Goal: Transaction & Acquisition: Purchase product/service

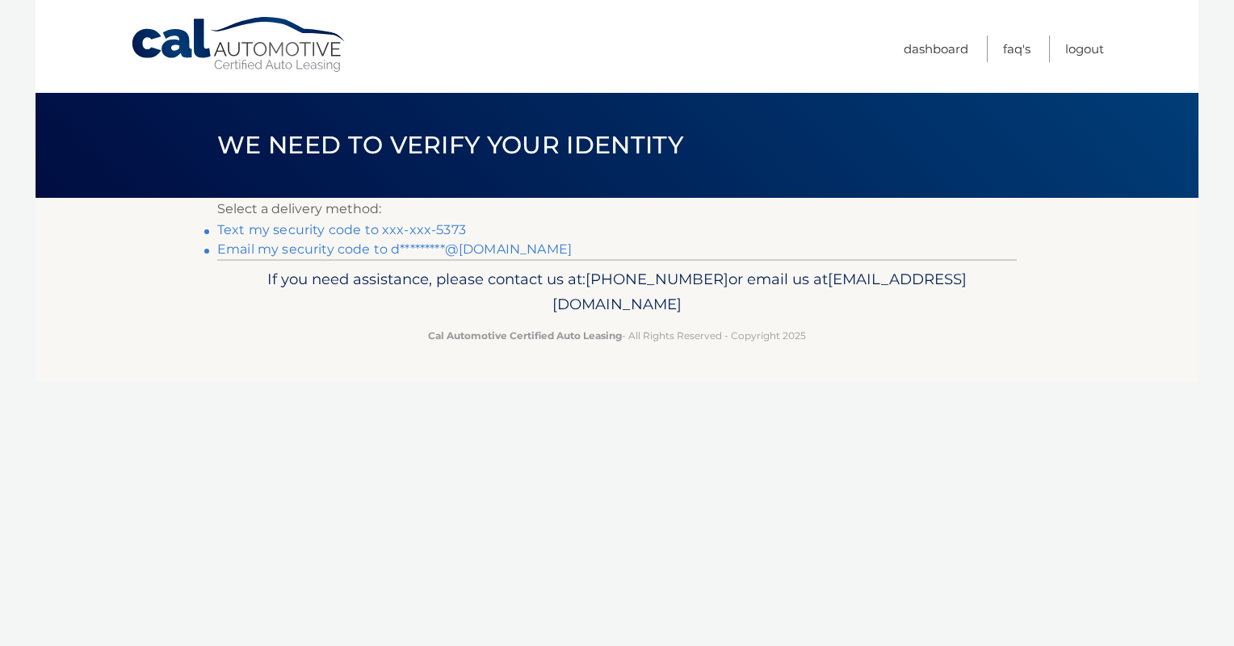
click at [423, 226] on link "Text my security code to xxx-xxx-5373" at bounding box center [341, 229] width 249 height 15
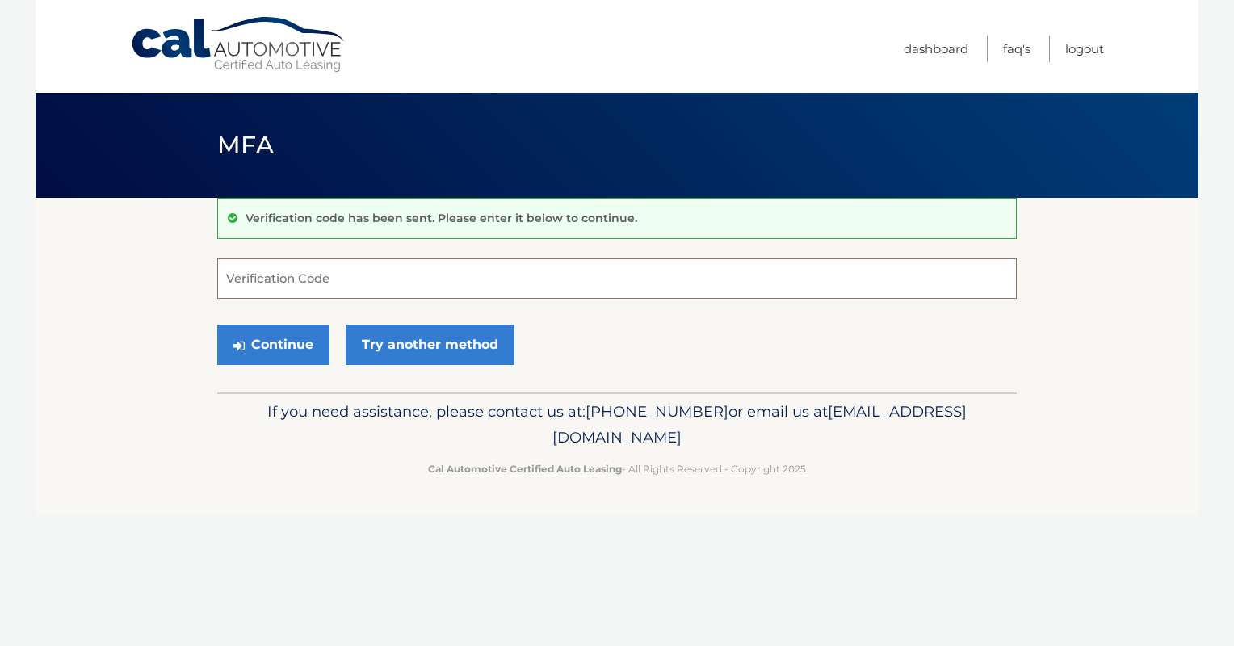
click at [339, 269] on input "Verification Code" at bounding box center [617, 278] width 800 height 40
type input "039217"
click at [258, 347] on button "Continue" at bounding box center [273, 345] width 112 height 40
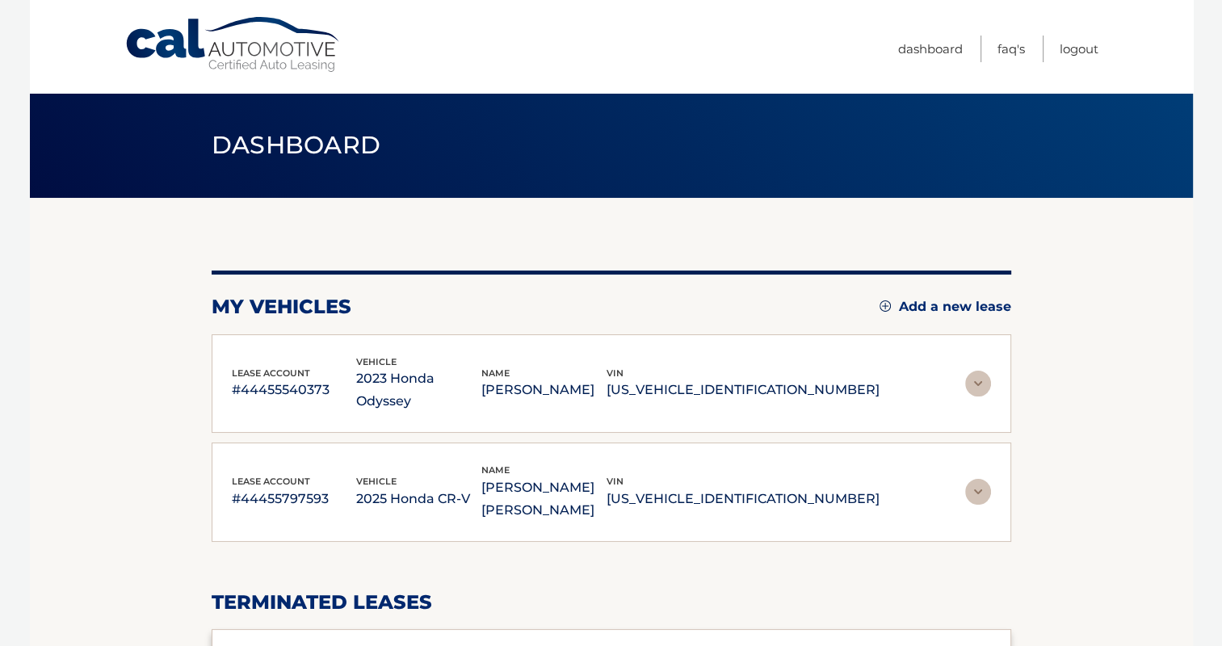
click at [986, 479] on img at bounding box center [978, 492] width 26 height 26
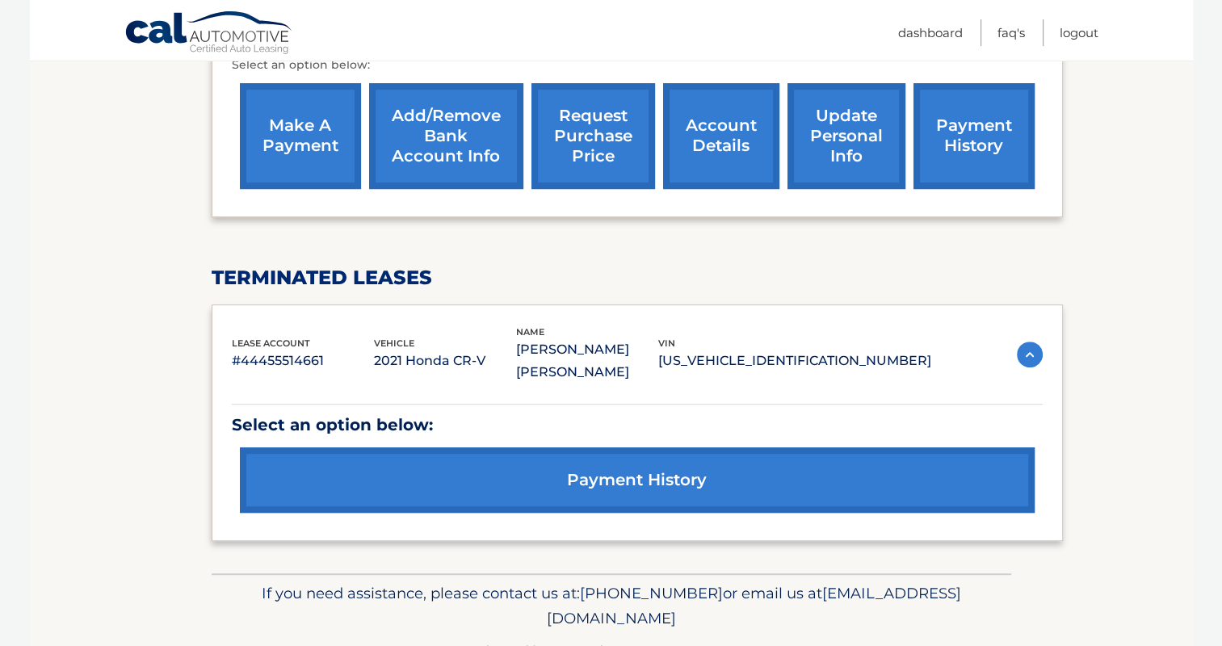
scroll to position [376, 0]
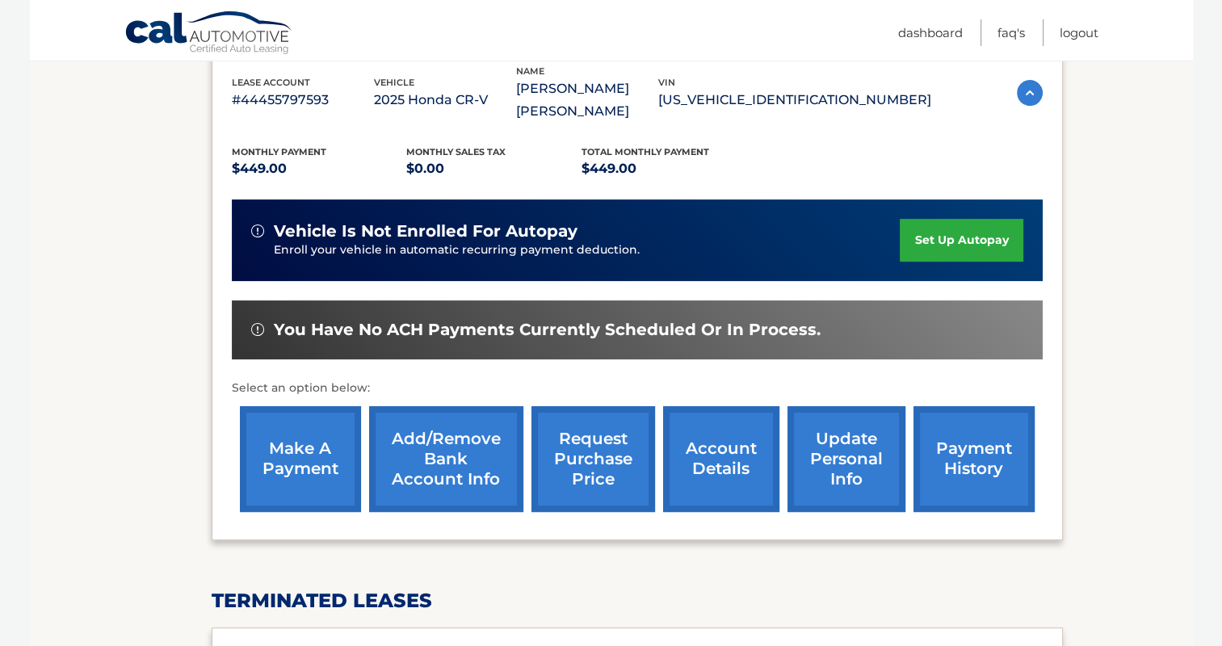
click at [311, 433] on link "make a payment" at bounding box center [300, 459] width 121 height 106
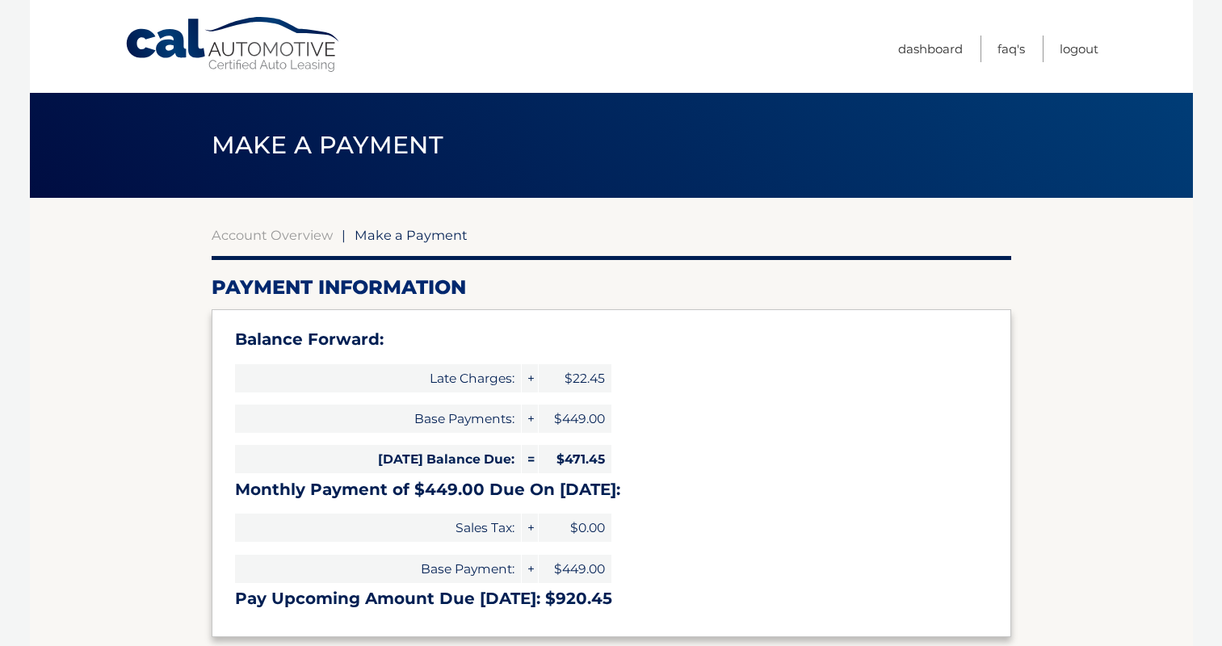
select select "NzNiZGU5NWUtNWQ5My00MjhiLWFjZjgtZmYyOTA3N2YxMzhi"
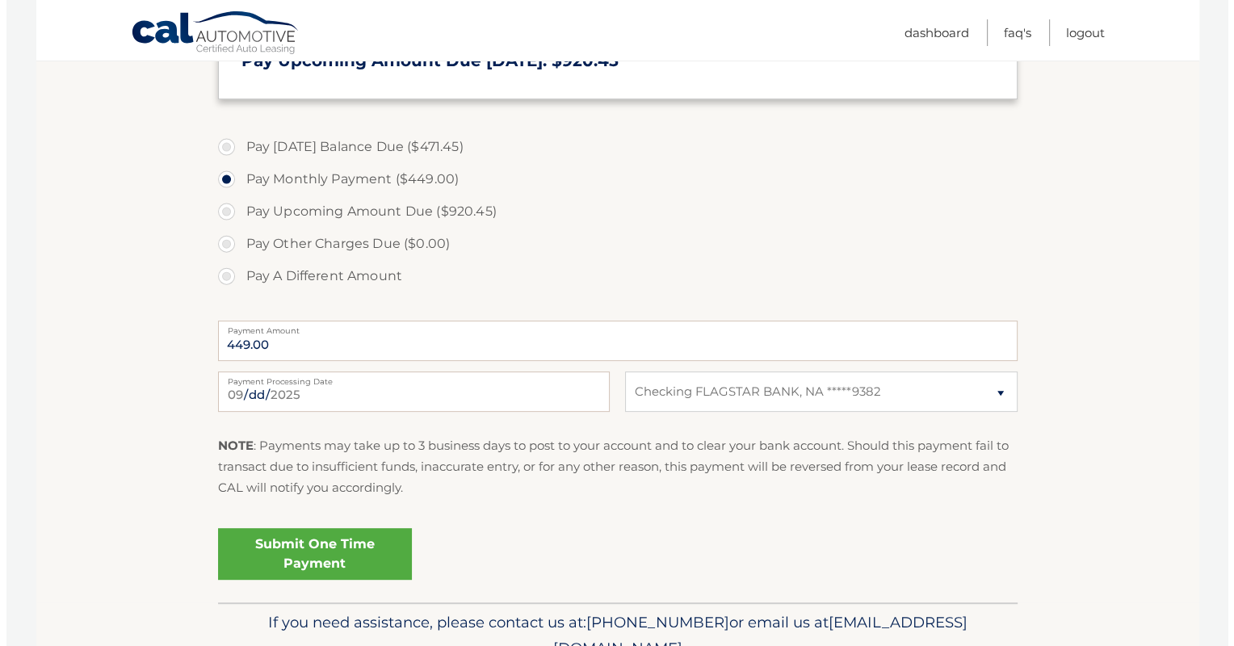
scroll to position [565, 0]
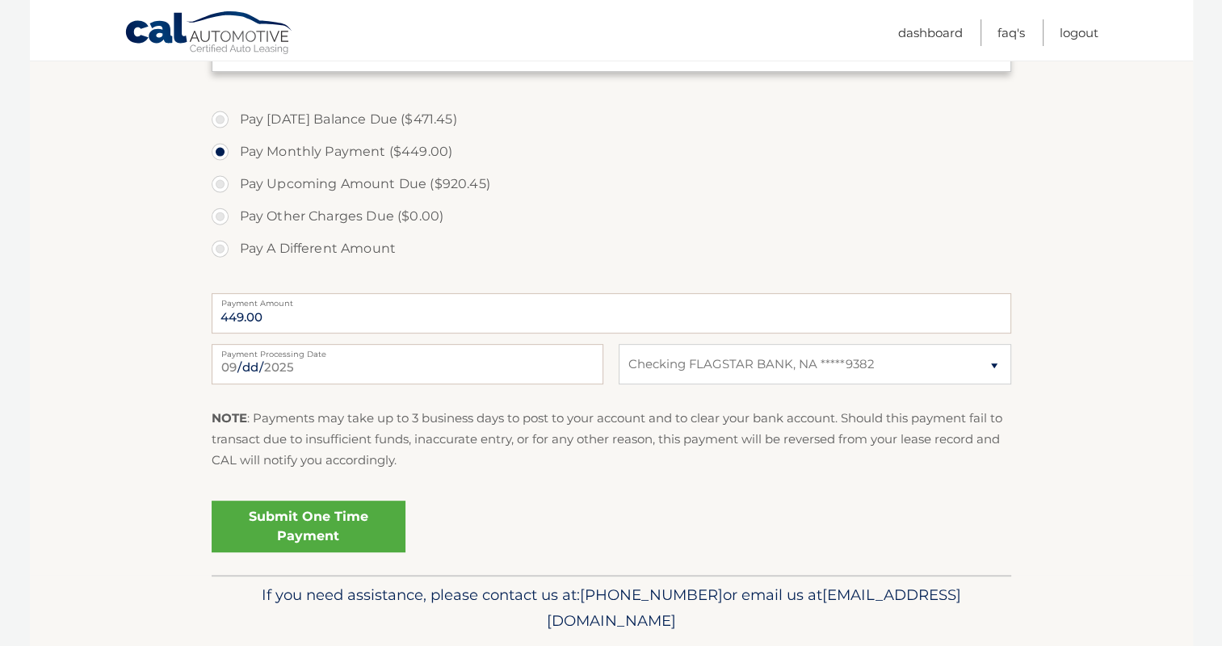
click at [317, 523] on link "Submit One Time Payment" at bounding box center [309, 527] width 194 height 52
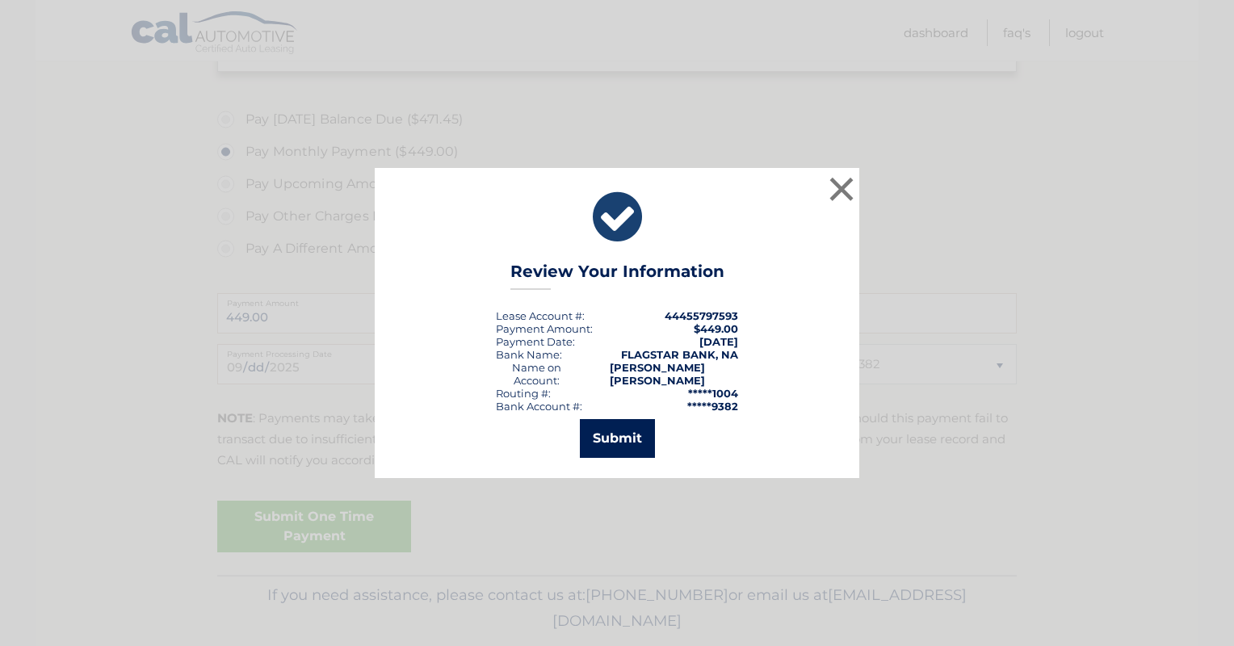
click at [607, 436] on button "Submit" at bounding box center [617, 438] width 75 height 39
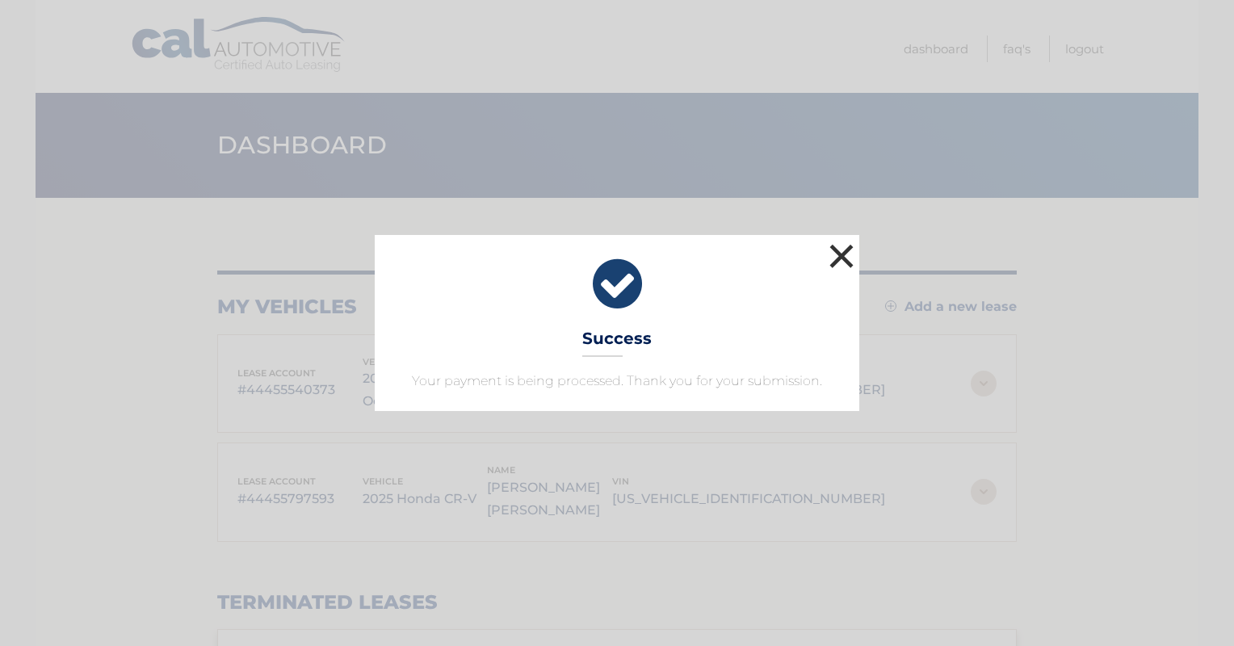
click at [845, 252] on button "×" at bounding box center [841, 256] width 32 height 32
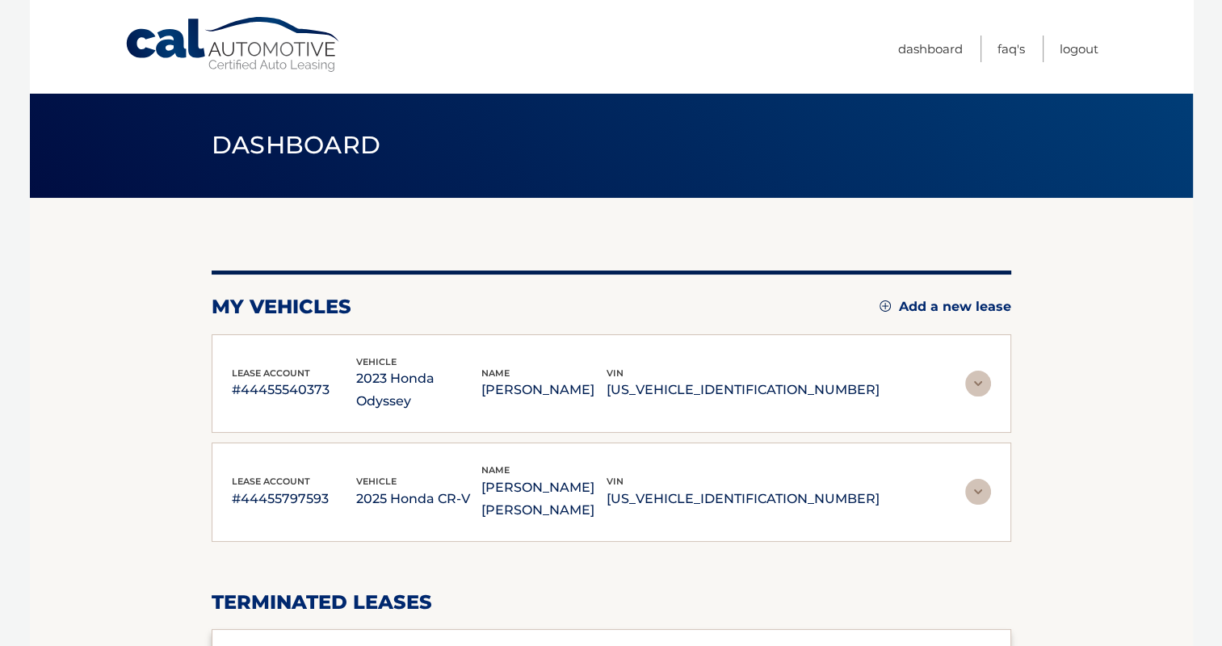
click at [809, 520] on div "my vehicles Add a new lease lease account #44455540373 vehicle 2023 Honda Odyss…" at bounding box center [612, 568] width 800 height 595
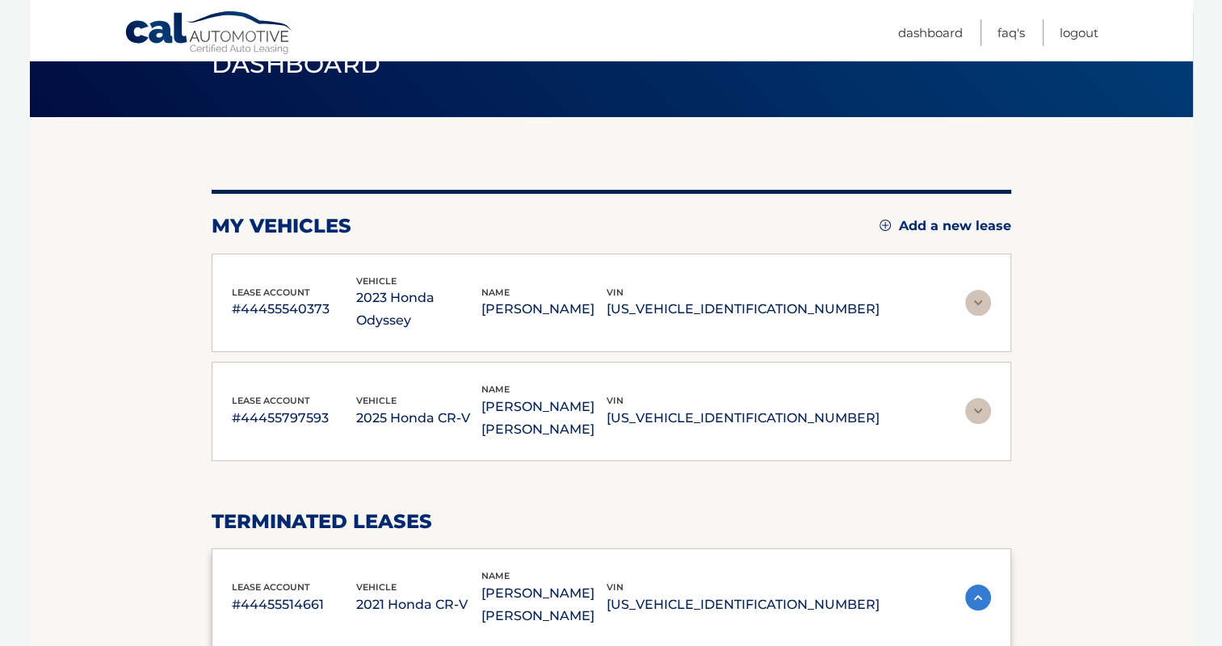
click at [761, 415] on div "my vehicles Add a new lease lease account #44455540373 vehicle 2023 Honda Odyss…" at bounding box center [612, 487] width 800 height 595
click at [994, 375] on div "lease account #44455797593 vehicle 2025 Honda CR-V name [PERSON_NAME] [PERSON_N…" at bounding box center [612, 411] width 800 height 99
click at [978, 398] on img at bounding box center [978, 411] width 26 height 26
